Goal: Task Accomplishment & Management: Manage account settings

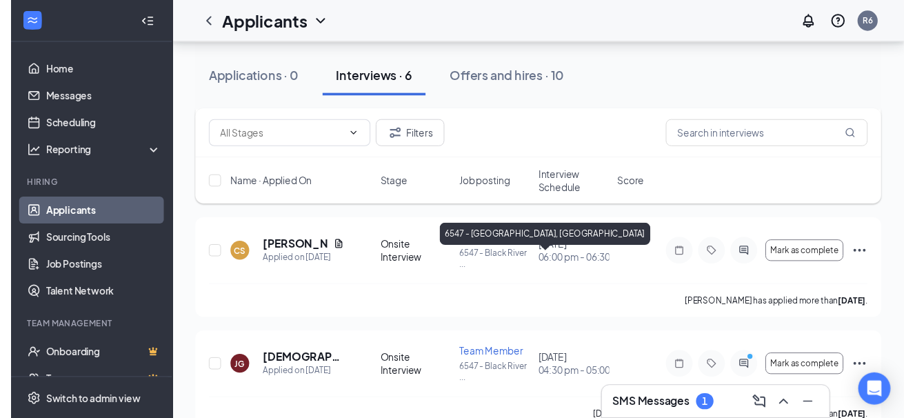
scroll to position [559, 0]
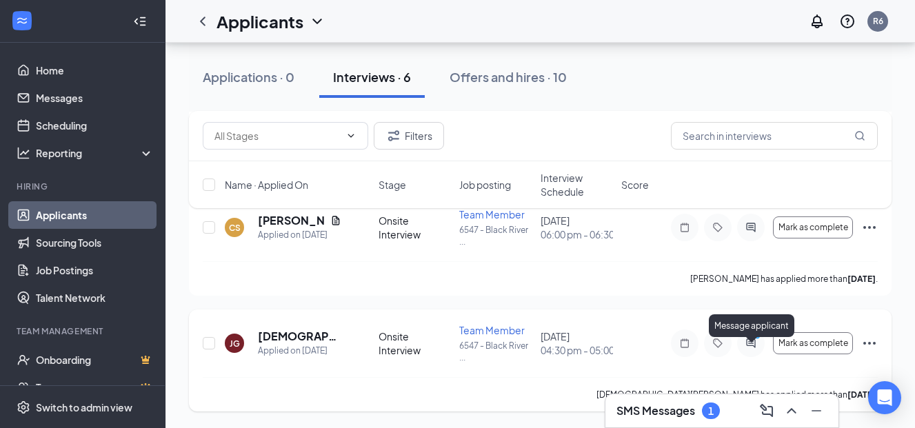
click at [755, 340] on icon "PrimaryDot" at bounding box center [759, 337] width 17 height 11
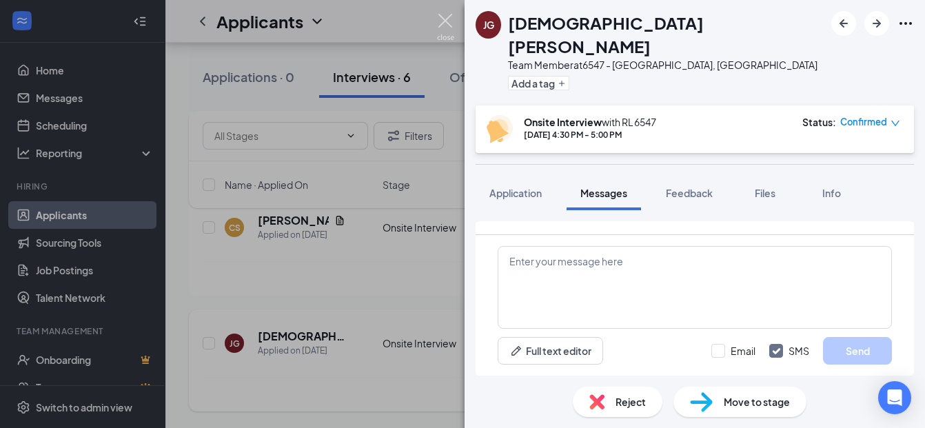
click at [443, 17] on img at bounding box center [445, 27] width 17 height 27
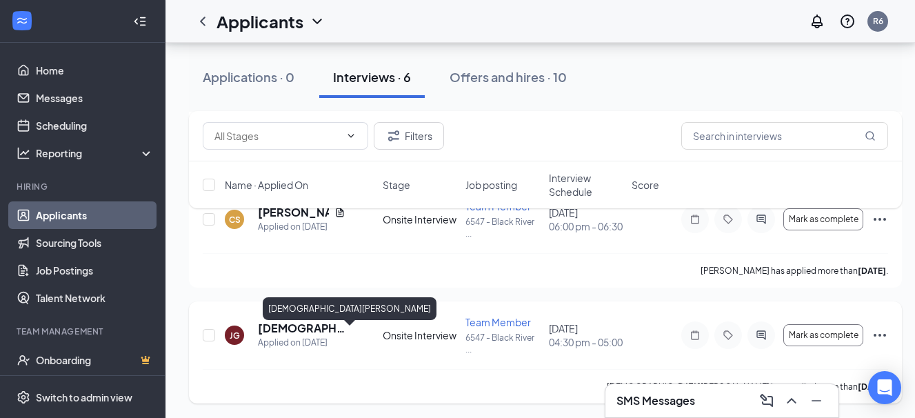
click at [326, 336] on h5 "[DEMOGRAPHIC_DATA][PERSON_NAME]" at bounding box center [302, 328] width 88 height 15
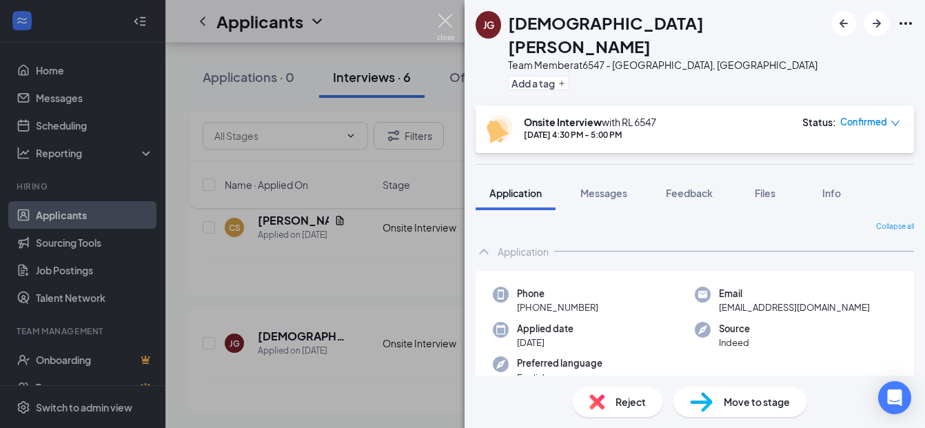
click at [446, 19] on img at bounding box center [445, 27] width 17 height 27
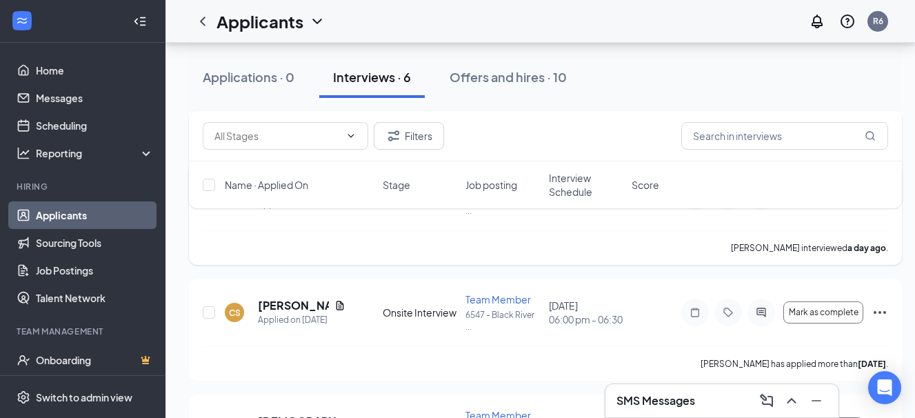
scroll to position [490, 0]
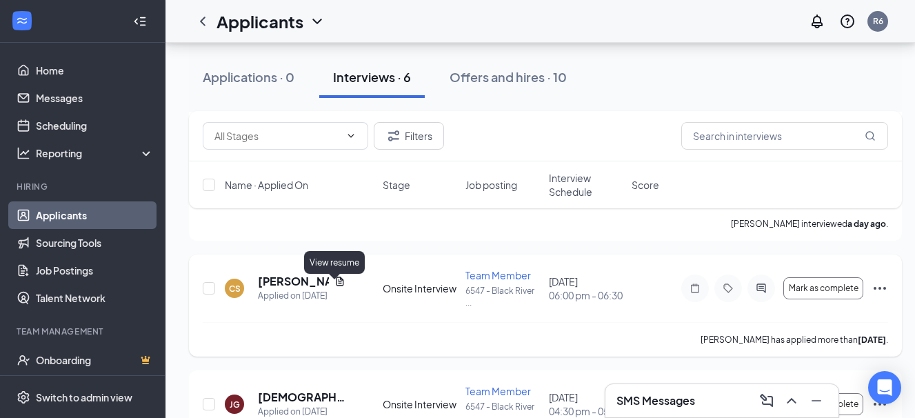
click at [334, 285] on icon "Document" at bounding box center [339, 281] width 11 height 11
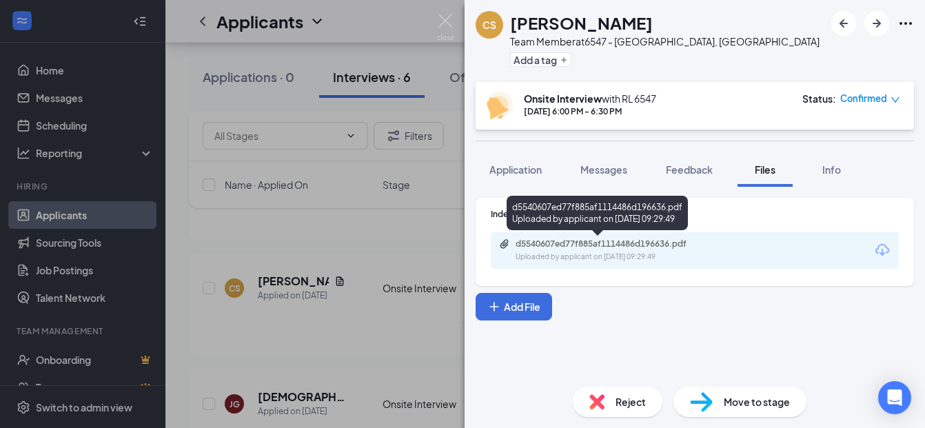
click at [673, 250] on div "d5540607ed77f885af1114486d196636.pdf Uploaded by applicant on [DATE] 09:29:49" at bounding box center [610, 251] width 223 height 24
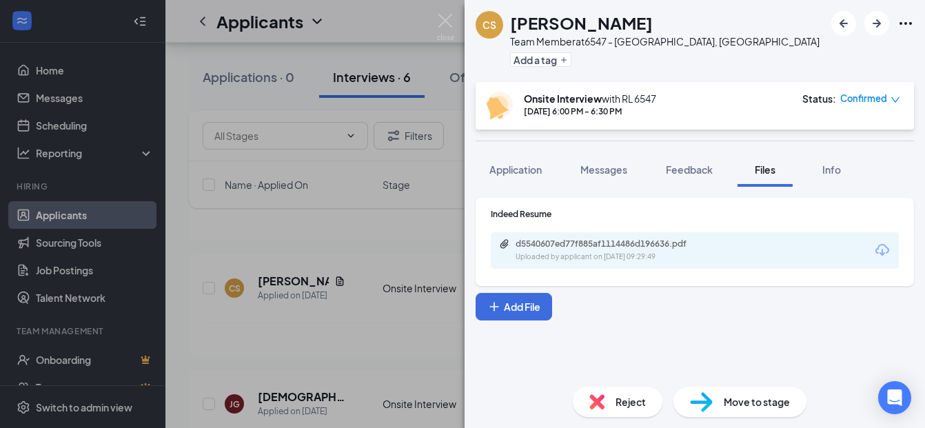
click at [443, 12] on div "CS [PERSON_NAME] Team Member at 6547 - [GEOGRAPHIC_DATA], [GEOGRAPHIC_DATA] Add…" at bounding box center [462, 214] width 925 height 428
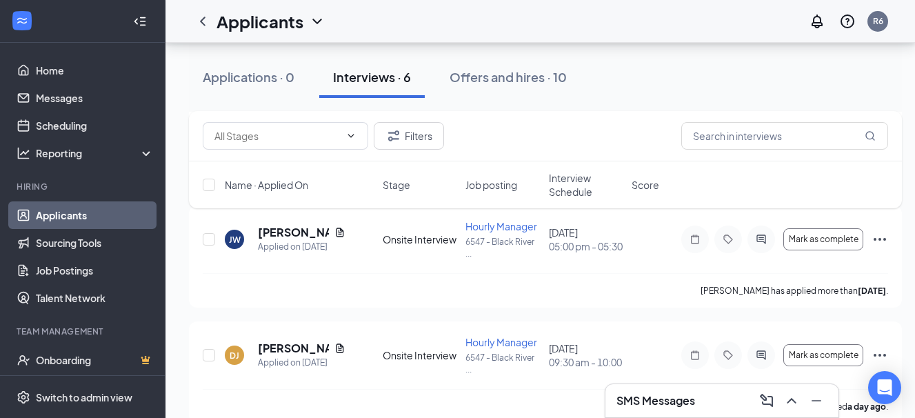
scroll to position [283, 0]
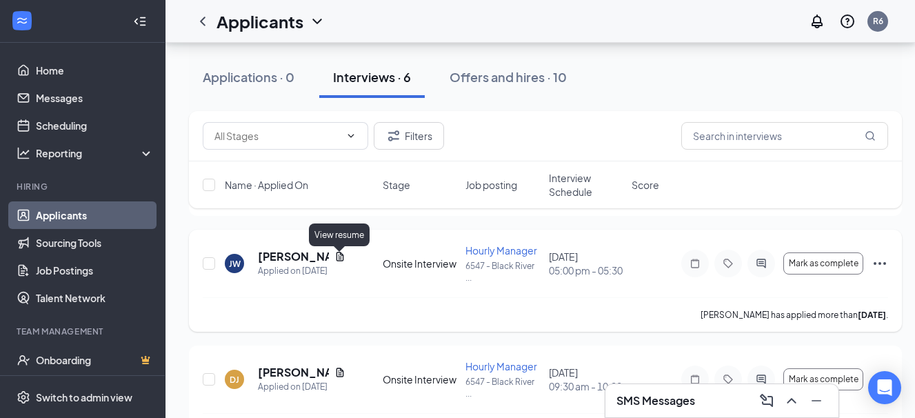
click at [339, 257] on icon "Document" at bounding box center [339, 256] width 11 height 11
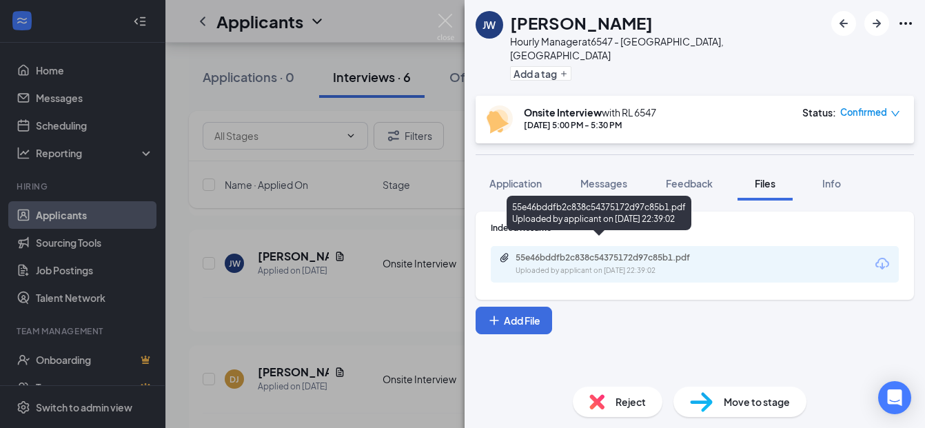
click at [528, 252] on div "55e46bddfb2c838c54375172d97c85b1.pdf" at bounding box center [612, 257] width 193 height 11
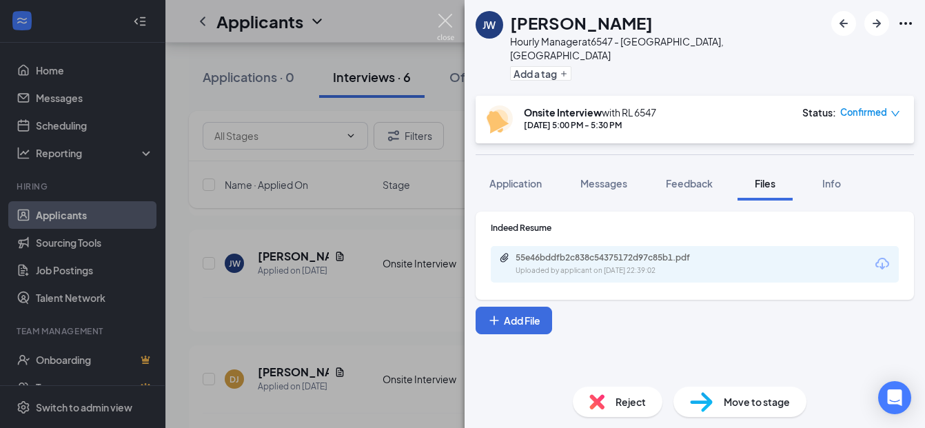
click at [449, 19] on img at bounding box center [445, 27] width 17 height 27
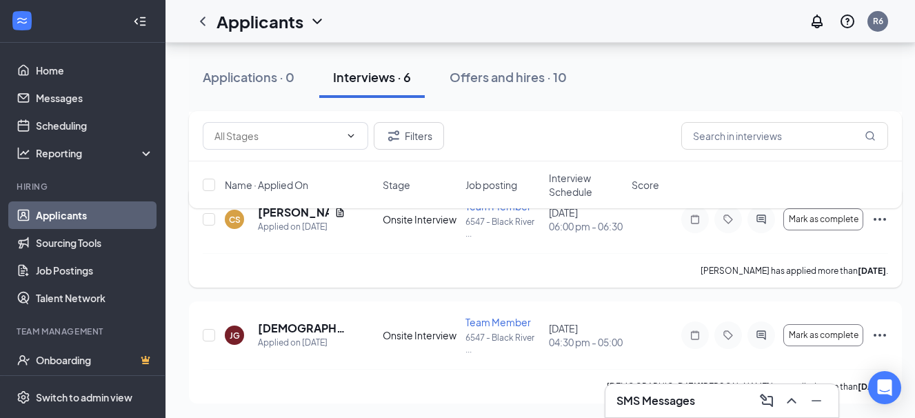
scroll to position [569, 0]
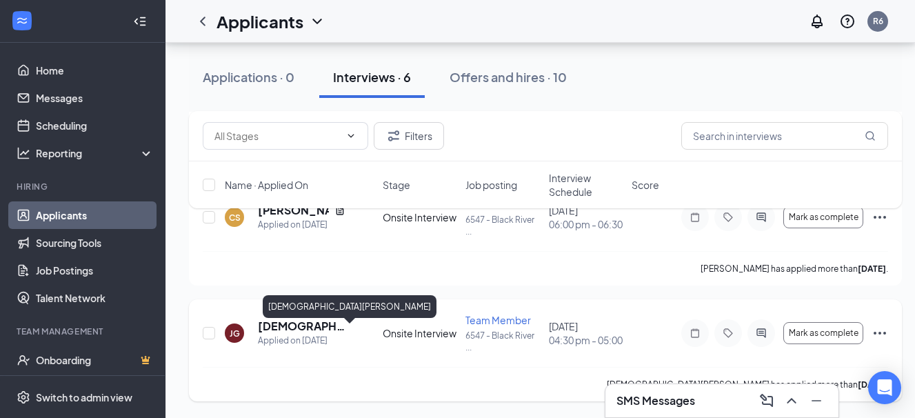
click at [305, 323] on h5 "[DEMOGRAPHIC_DATA][PERSON_NAME]" at bounding box center [302, 326] width 88 height 15
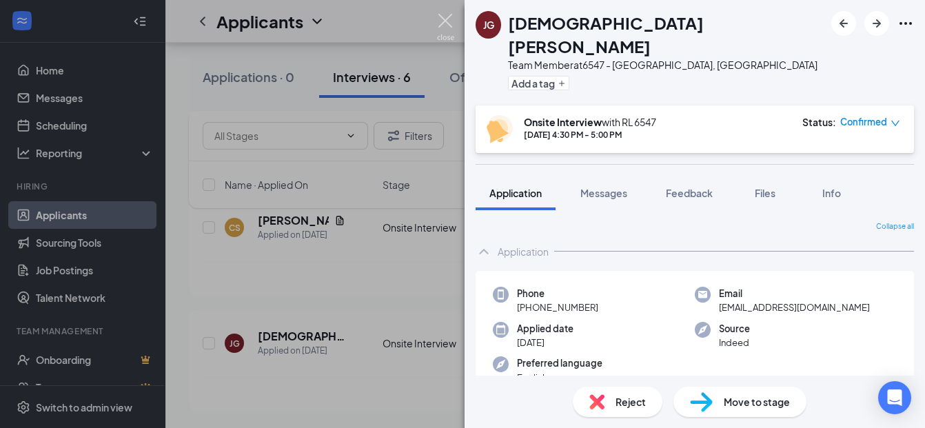
click at [439, 25] on img at bounding box center [445, 27] width 17 height 27
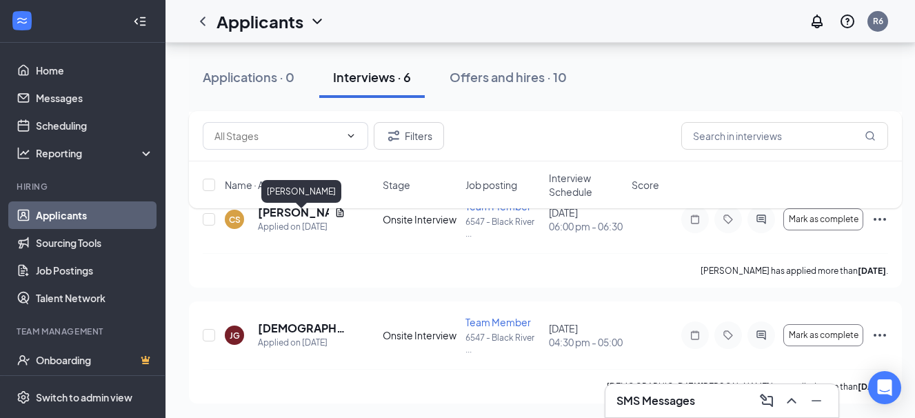
click at [299, 221] on div "Filters Name · Applied On Stage Job posting Interview Schedule Score" at bounding box center [545, 166] width 713 height 111
click at [301, 218] on div "Filters Name · Applied On Stage Job posting Interview Schedule Score" at bounding box center [545, 166] width 713 height 111
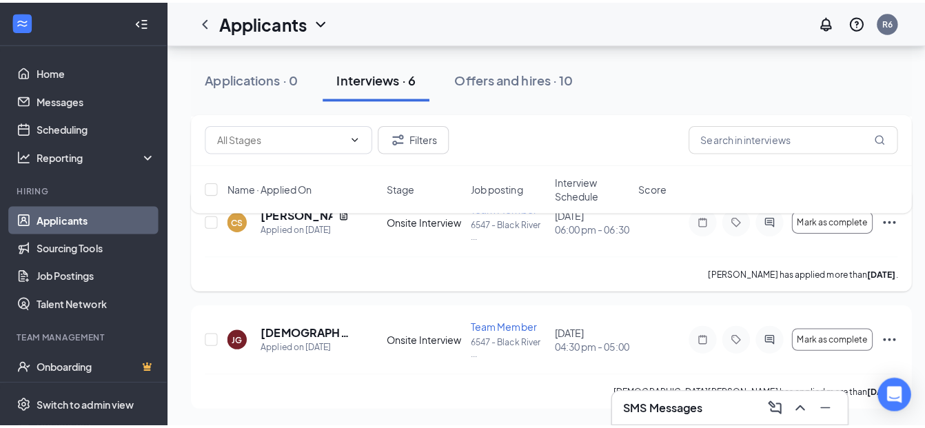
scroll to position [500, 0]
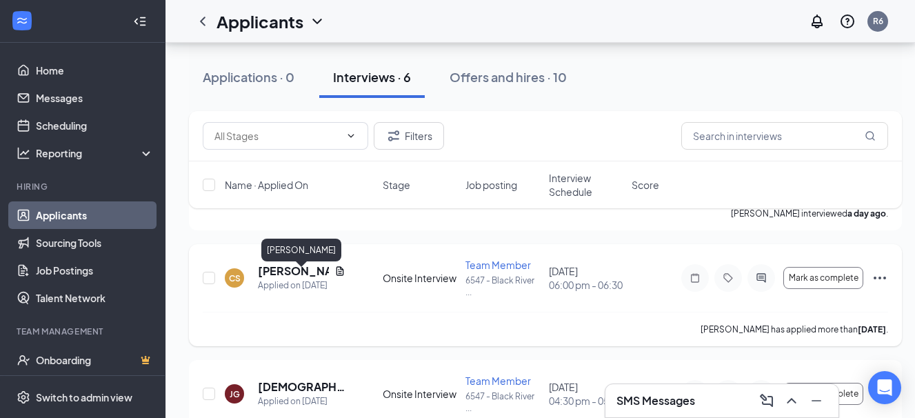
click at [294, 276] on h5 "[PERSON_NAME]" at bounding box center [293, 270] width 71 height 15
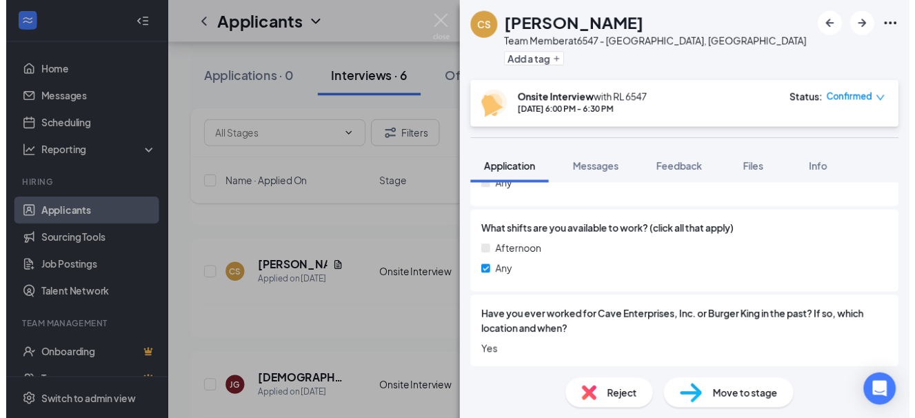
scroll to position [345, 0]
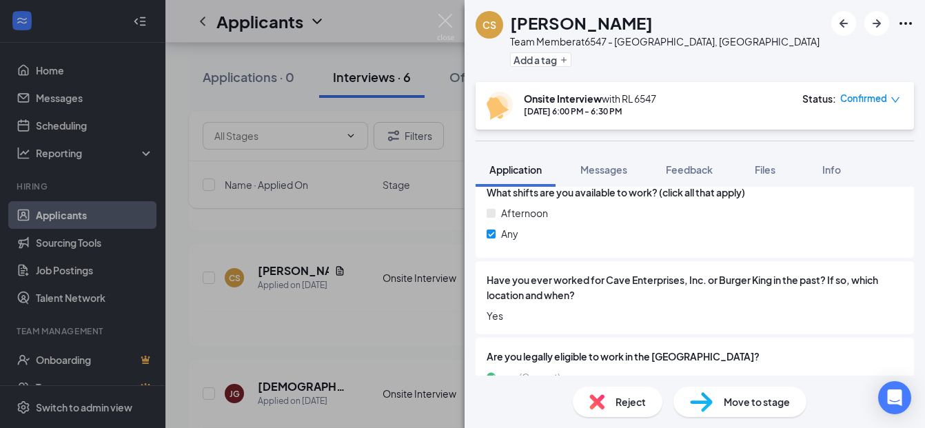
click at [338, 220] on div "CS [PERSON_NAME] Team Member at 6547 - [GEOGRAPHIC_DATA], [GEOGRAPHIC_DATA] Add…" at bounding box center [462, 214] width 925 height 428
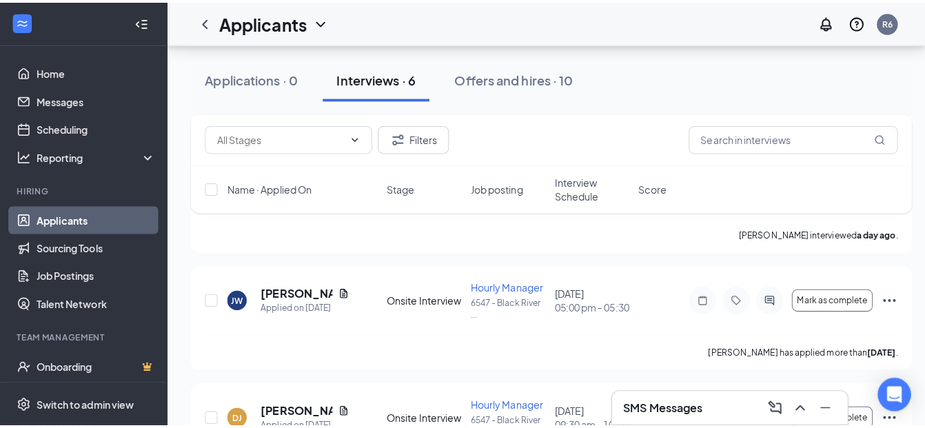
scroll to position [224, 0]
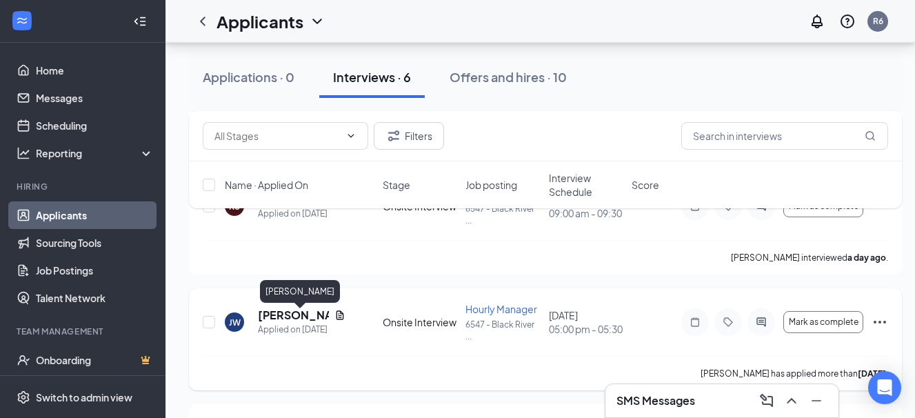
click at [287, 321] on h5 "[PERSON_NAME]" at bounding box center [293, 315] width 71 height 15
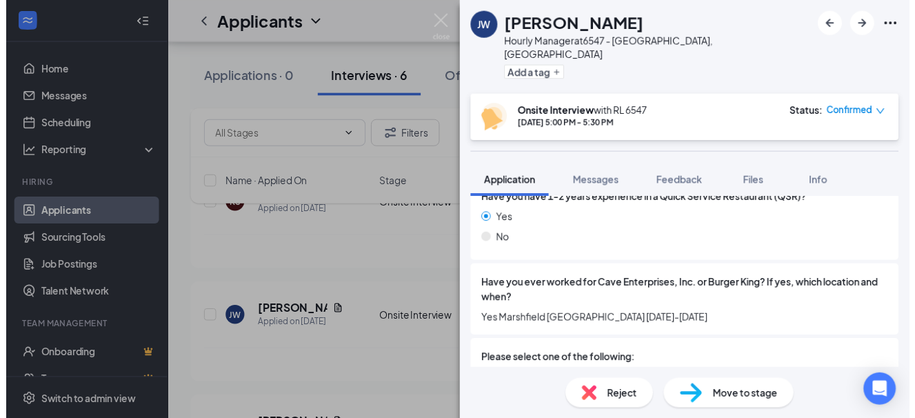
scroll to position [552, 0]
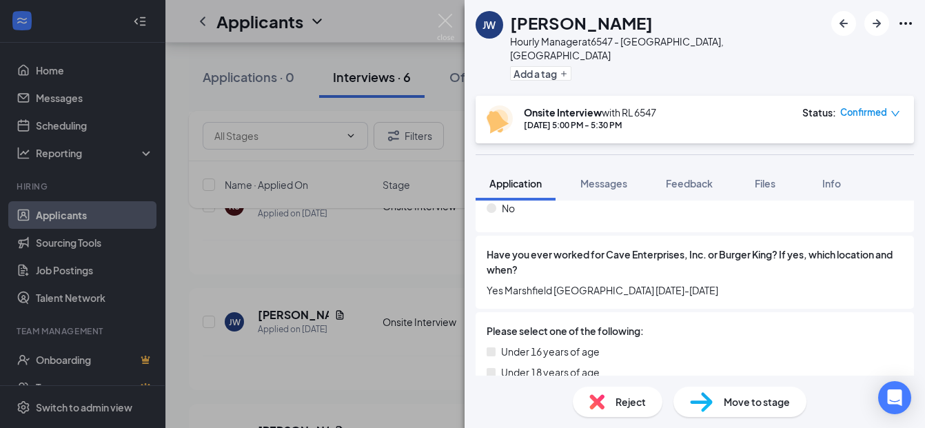
click at [368, 256] on div "[PERSON_NAME] [PERSON_NAME] Hourly Manager at [STREET_ADDRESS] Add a tag Onsite…" at bounding box center [462, 214] width 925 height 428
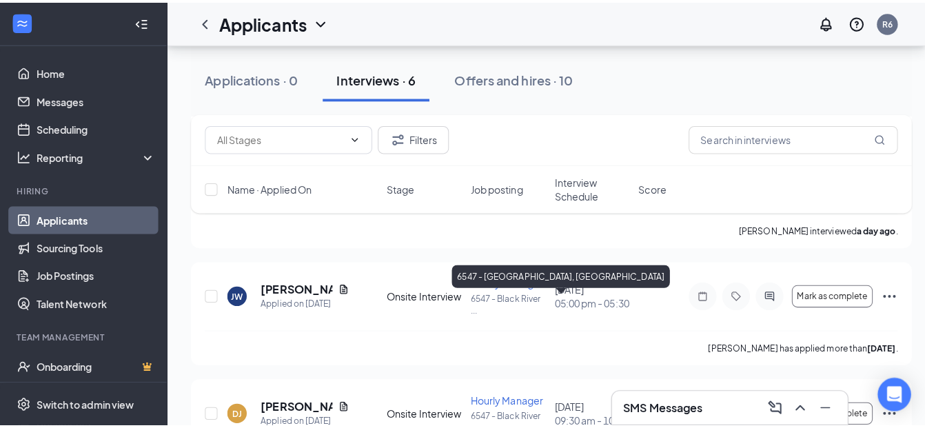
scroll to position [224, 0]
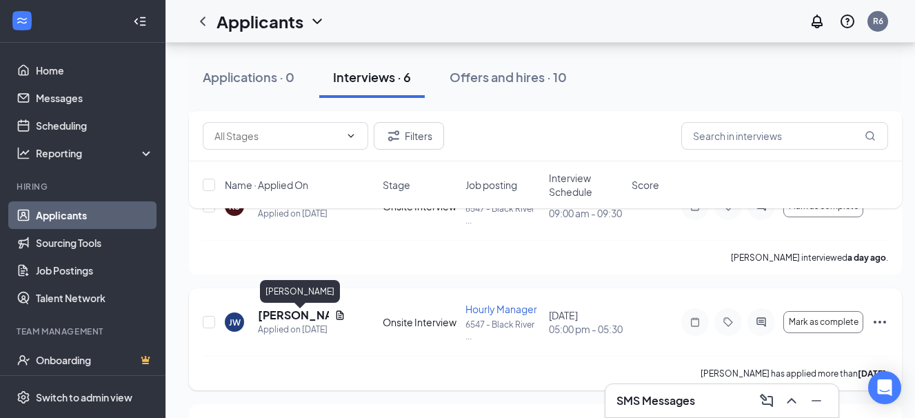
click at [274, 321] on h5 "[PERSON_NAME]" at bounding box center [293, 315] width 71 height 15
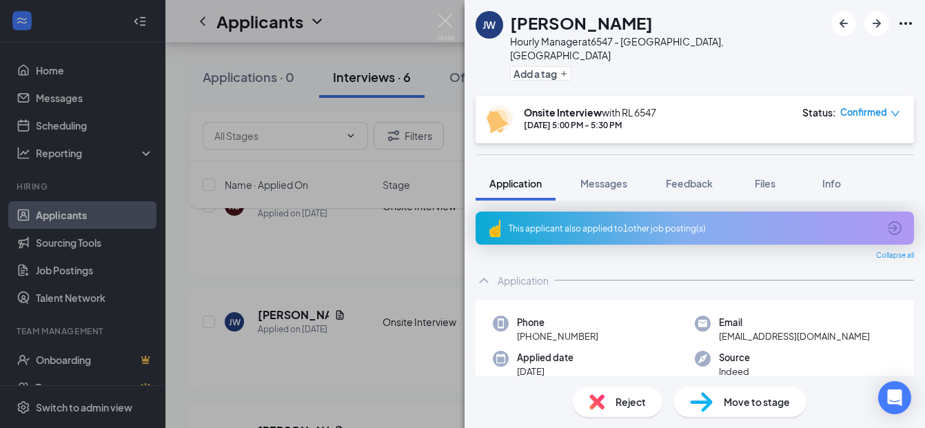
click at [888, 220] on icon "ArrowCircle" at bounding box center [895, 228] width 17 height 17
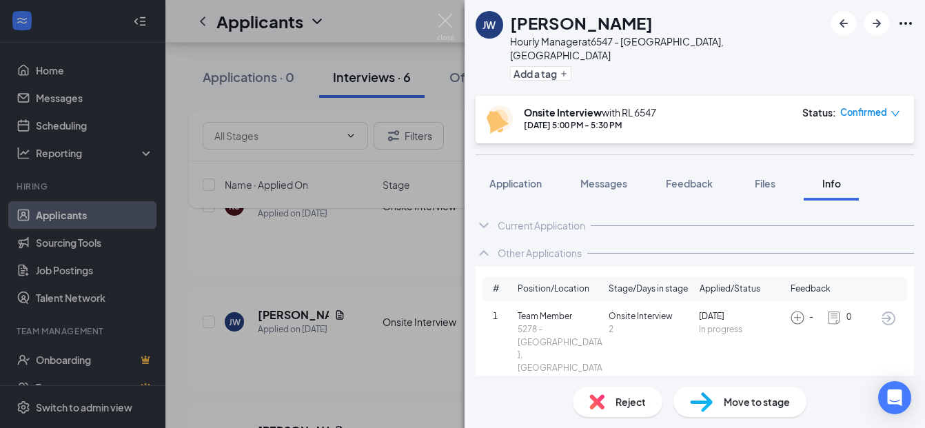
click at [481, 217] on icon "ChevronDown" at bounding box center [484, 225] width 17 height 17
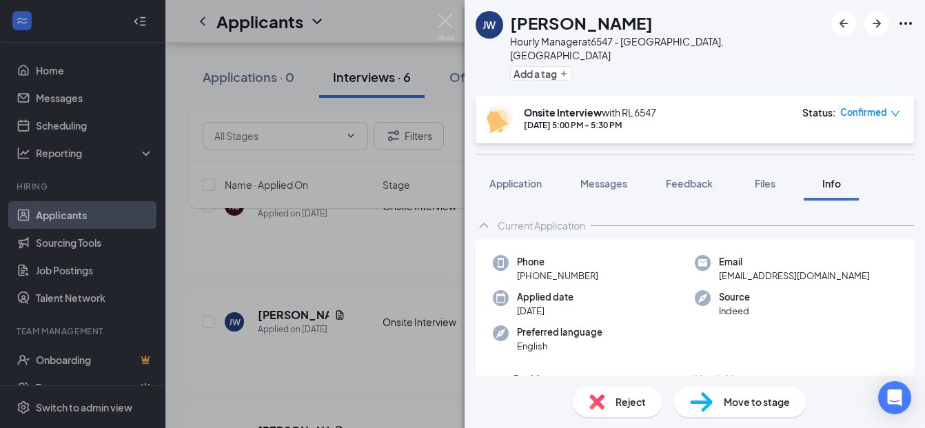
click at [481, 223] on icon "ChevronUp" at bounding box center [483, 226] width 9 height 6
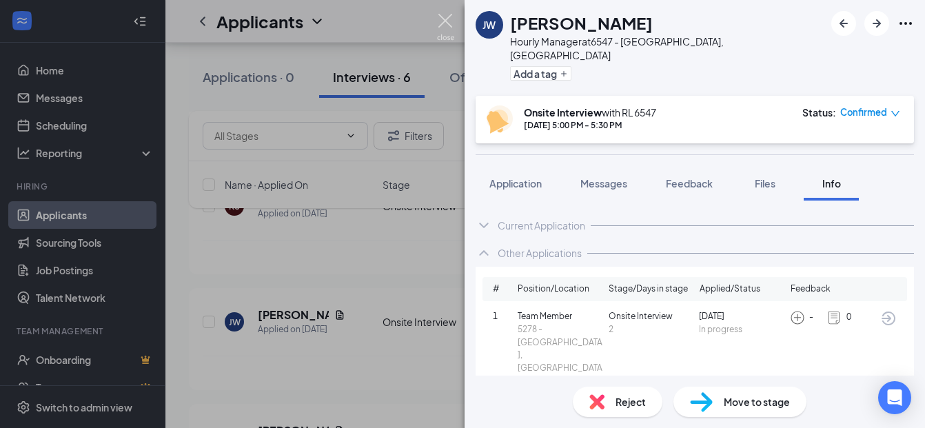
click at [441, 17] on img at bounding box center [445, 27] width 17 height 27
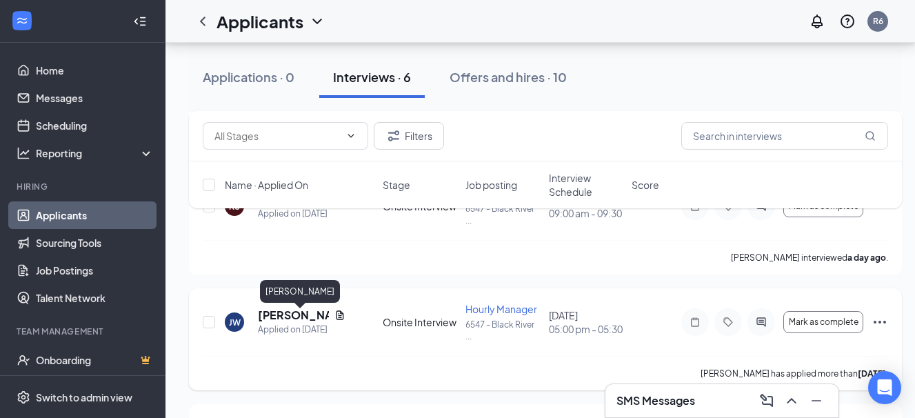
click at [281, 320] on h5 "[PERSON_NAME]" at bounding box center [293, 315] width 71 height 15
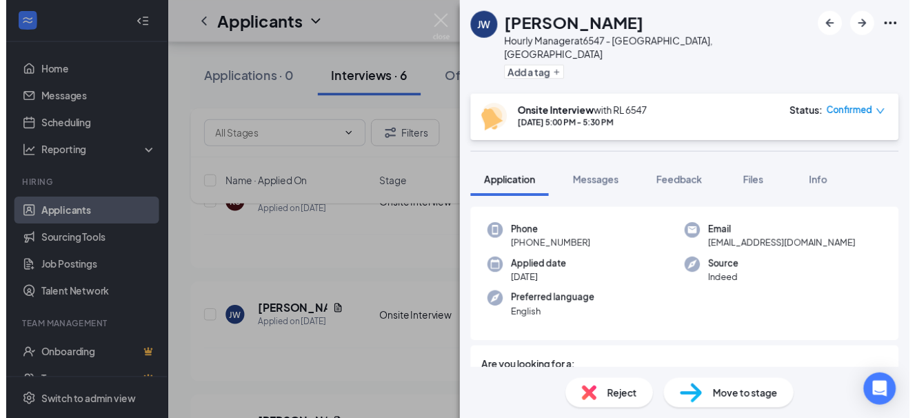
scroll to position [73, 0]
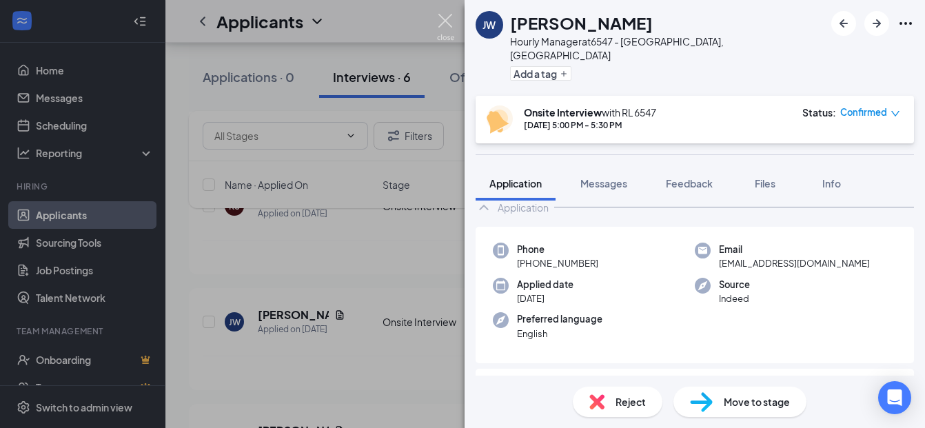
click at [447, 17] on img at bounding box center [445, 27] width 17 height 27
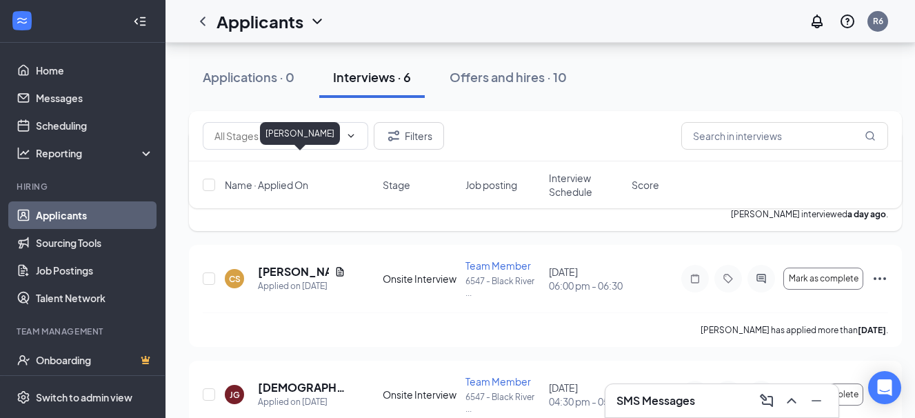
scroll to position [500, 0]
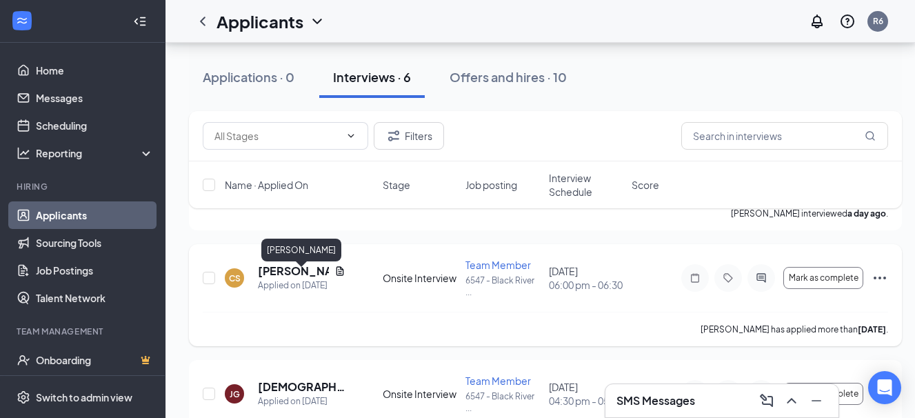
click at [279, 279] on h5 "[PERSON_NAME]" at bounding box center [293, 270] width 71 height 15
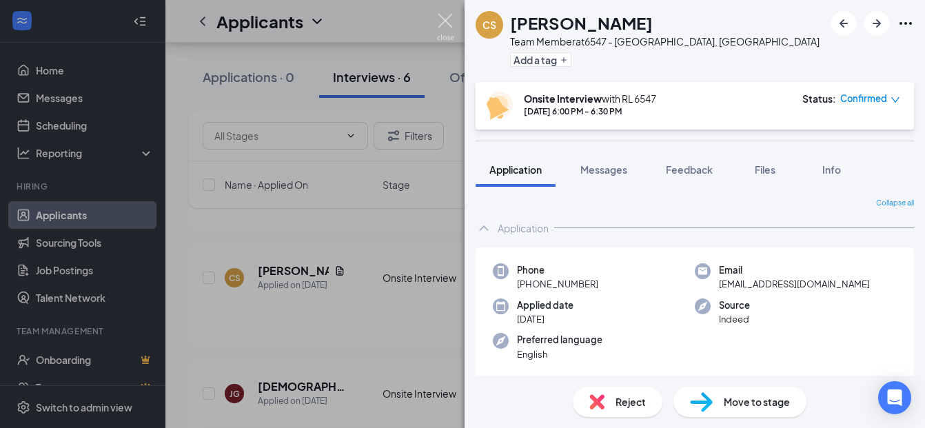
click at [445, 16] on img at bounding box center [445, 27] width 17 height 27
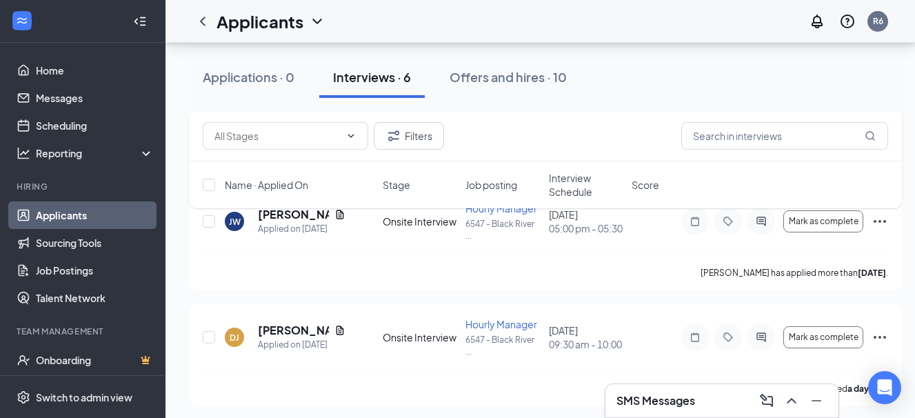
scroll to position [293, 0]
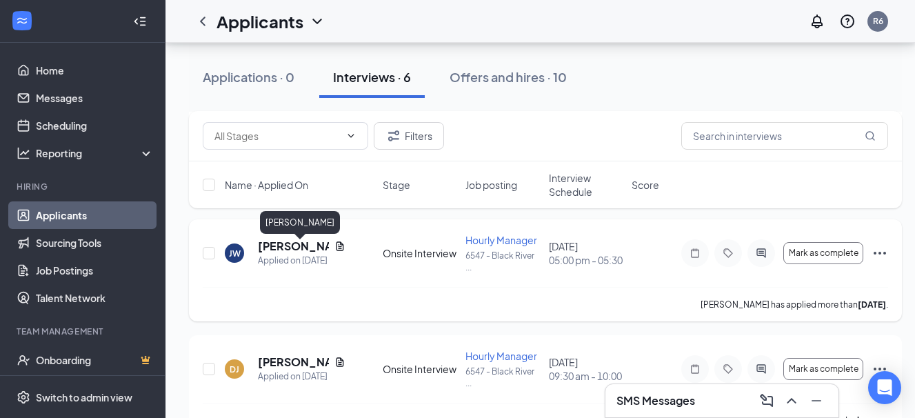
click at [264, 251] on h5 "[PERSON_NAME]" at bounding box center [293, 246] width 71 height 15
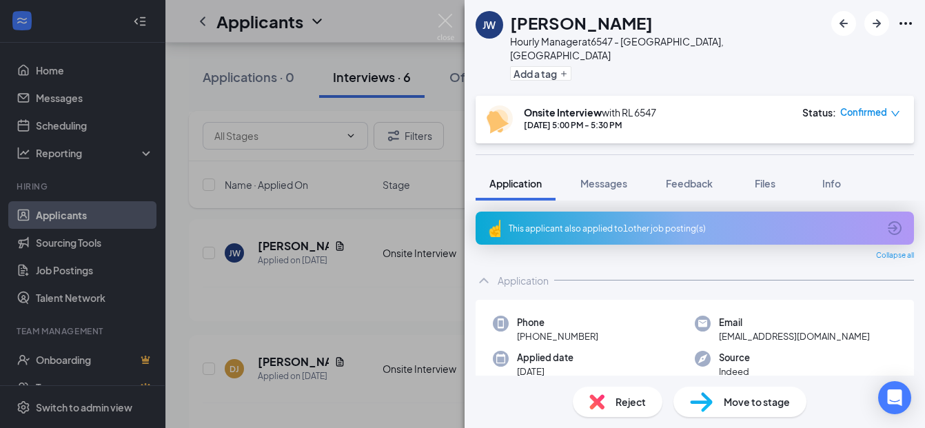
click at [888, 220] on icon "ArrowCircle" at bounding box center [895, 228] width 17 height 17
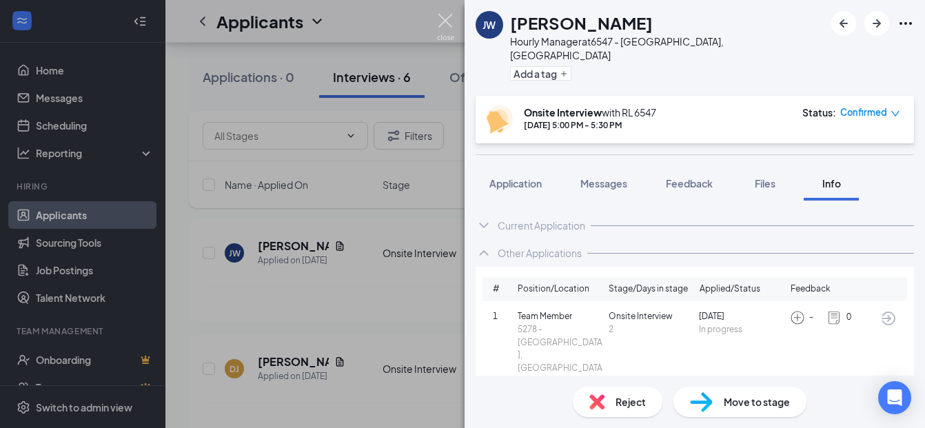
click at [444, 22] on img at bounding box center [445, 27] width 17 height 27
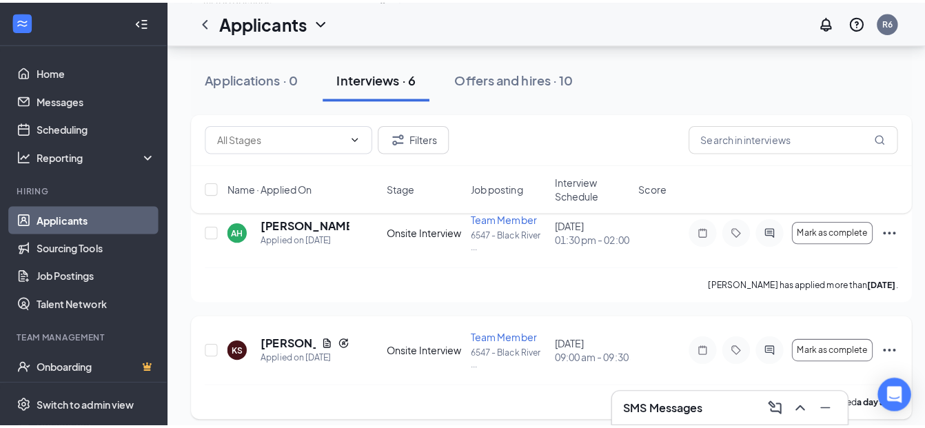
scroll to position [86, 0]
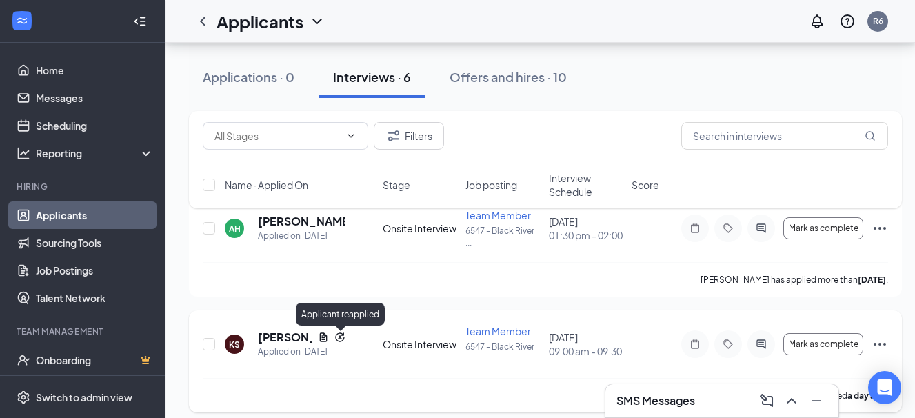
click at [338, 341] on icon "Reapply" at bounding box center [339, 337] width 11 height 11
click at [266, 334] on h5 "[PERSON_NAME]" at bounding box center [285, 337] width 54 height 15
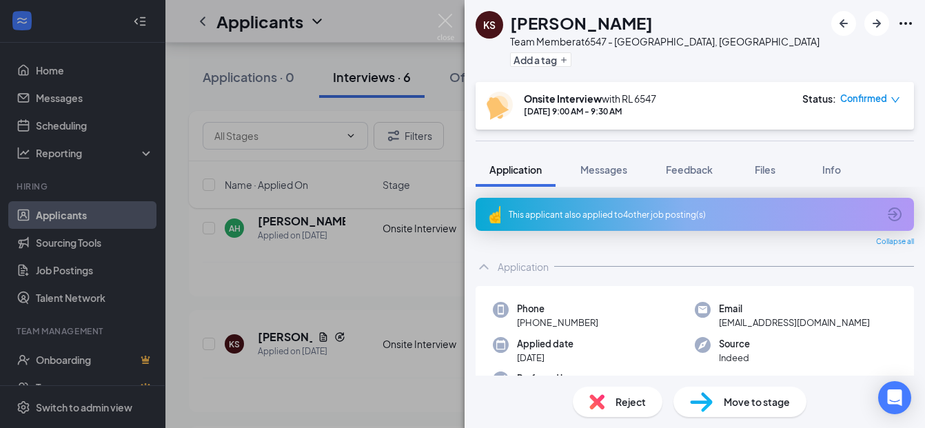
click at [887, 212] on icon "ArrowCircle" at bounding box center [895, 214] width 17 height 17
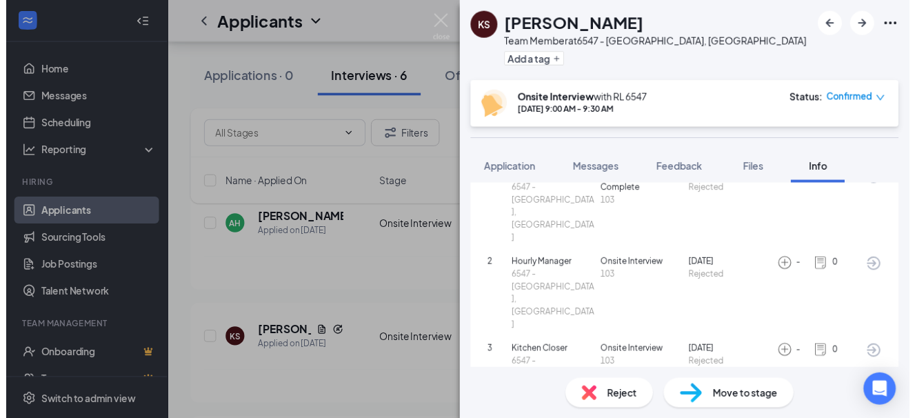
scroll to position [126, 0]
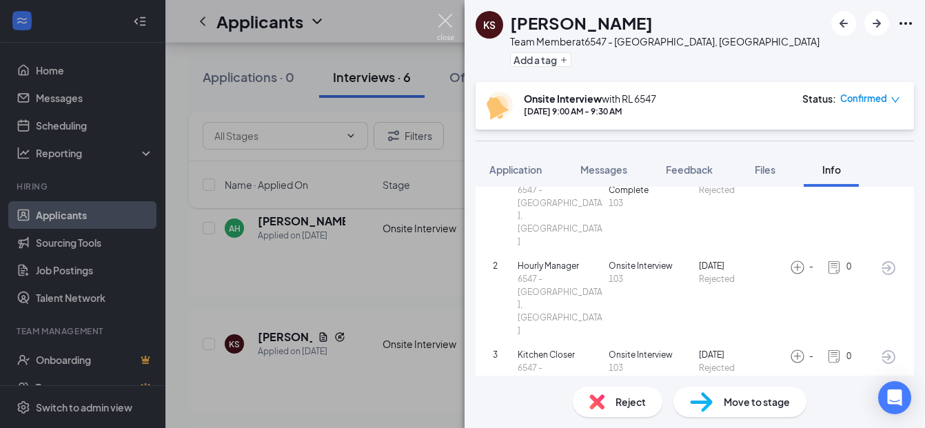
click at [445, 20] on img at bounding box center [445, 27] width 17 height 27
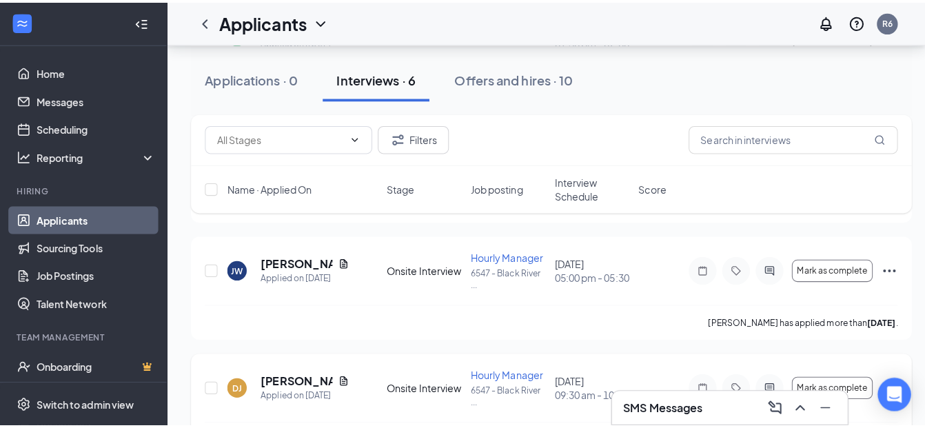
scroll to position [293, 0]
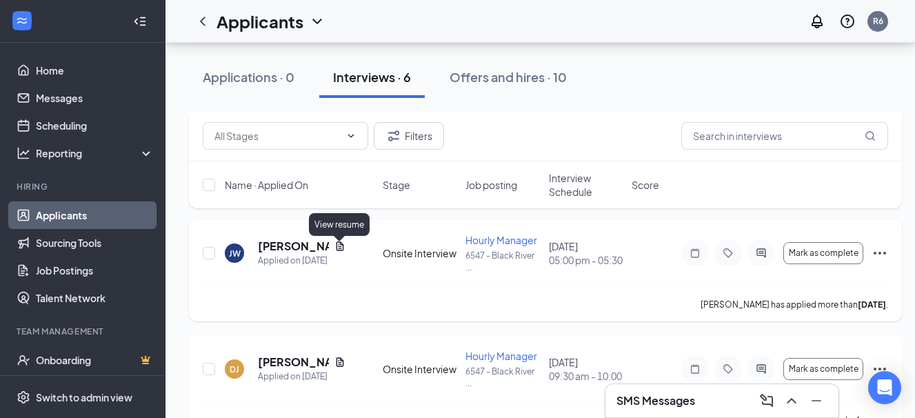
click at [339, 251] on icon "Document" at bounding box center [339, 246] width 11 height 11
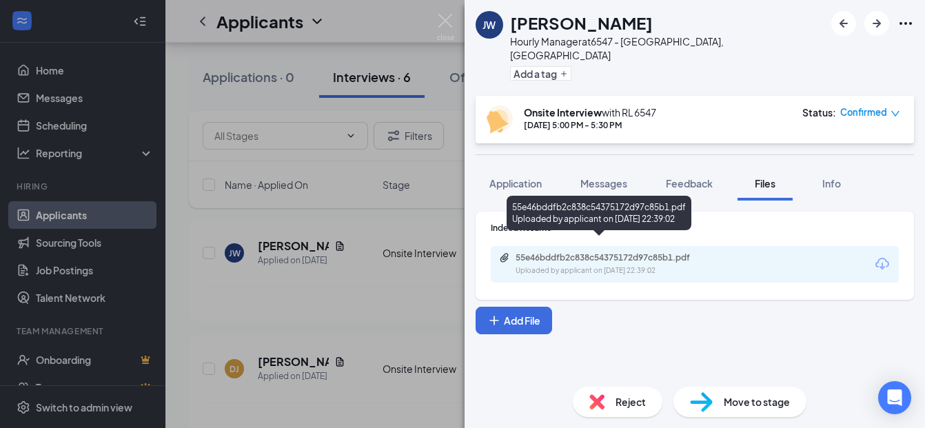
click at [590, 252] on div "55e46bddfb2c838c54375172d97c85b1.pdf" at bounding box center [612, 257] width 193 height 11
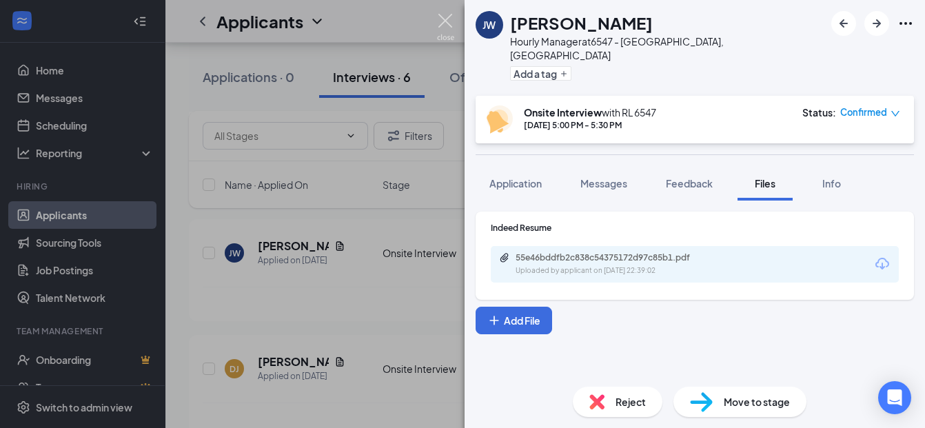
click at [445, 20] on img at bounding box center [445, 27] width 17 height 27
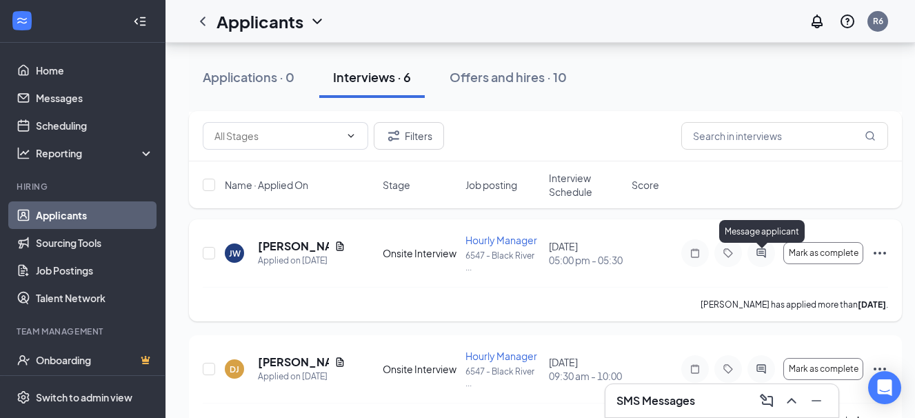
click at [763, 255] on icon "ActiveChat" at bounding box center [761, 252] width 9 height 9
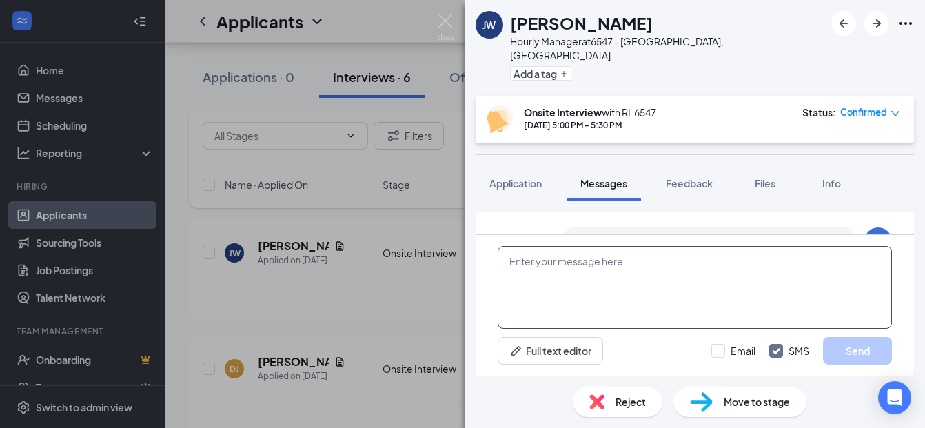
scroll to position [501, 0]
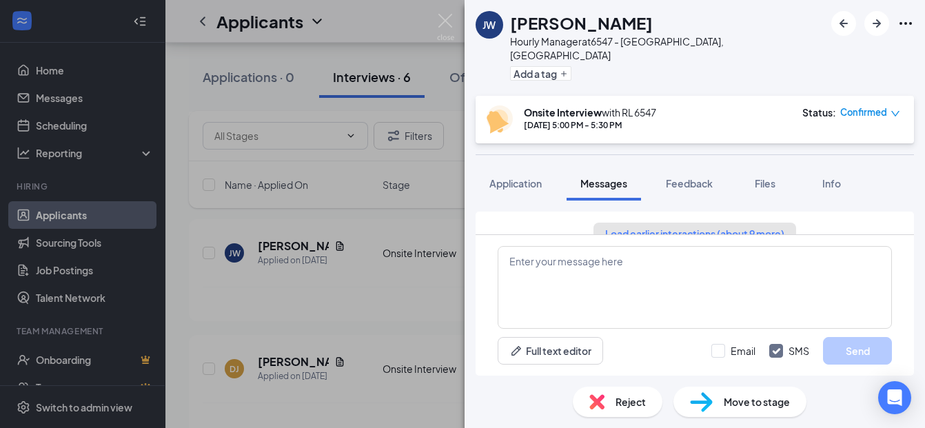
click at [673, 223] on button "Load earlier interactions (about 9 more)" at bounding box center [695, 234] width 203 height 22
click at [714, 219] on span "Applicant System Update (2)" at bounding box center [708, 227] width 112 height 17
click at [513, 177] on span "Application" at bounding box center [516, 183] width 52 height 12
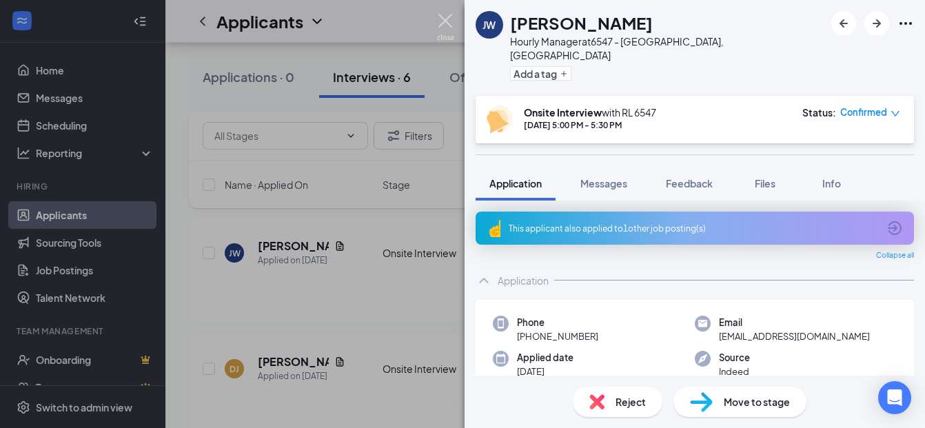
click at [446, 21] on img at bounding box center [445, 27] width 17 height 27
